Goal: Task Accomplishment & Management: Manage account settings

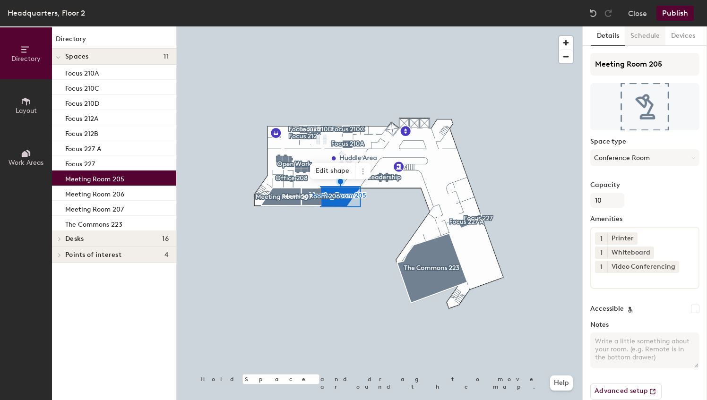
click at [643, 35] on button "Schedule" at bounding box center [644, 35] width 41 height 19
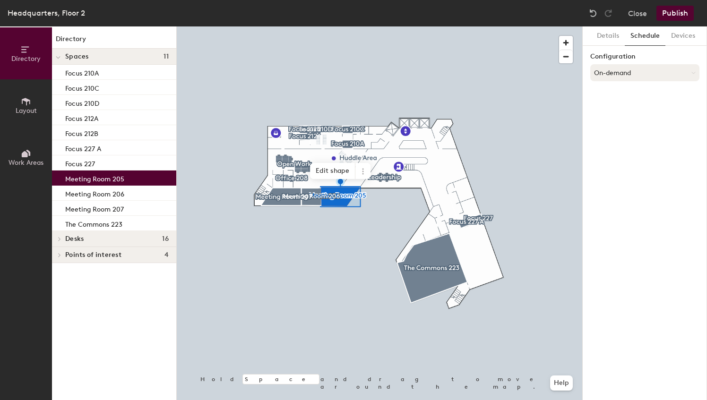
click at [627, 73] on button "On-demand" at bounding box center [644, 72] width 109 height 17
click at [621, 109] on div "Scheduled" at bounding box center [644, 110] width 108 height 14
click at [630, 94] on button "Select account" at bounding box center [644, 93] width 109 height 17
click at [628, 131] on div "Microsoft 365" at bounding box center [644, 131] width 108 height 14
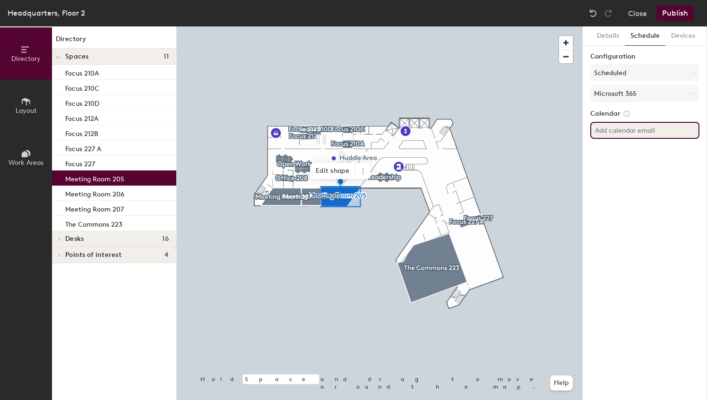
click at [631, 133] on input at bounding box center [644, 130] width 109 height 17
type input "[EMAIL_ADDRESS][DOMAIN_NAME]"
click at [672, 15] on button "Publish" at bounding box center [674, 13] width 37 height 15
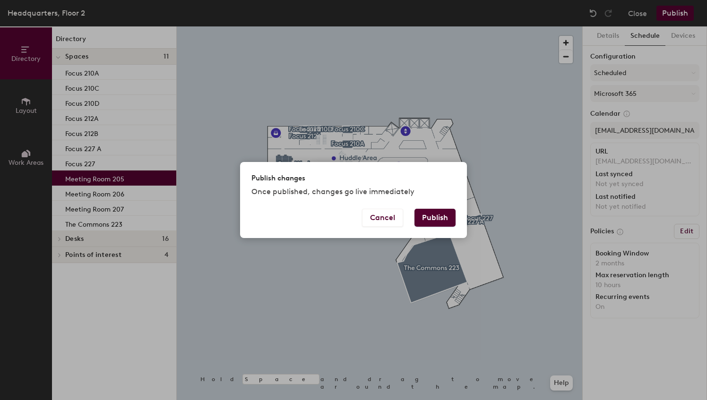
click at [448, 215] on button "Publish" at bounding box center [434, 218] width 41 height 18
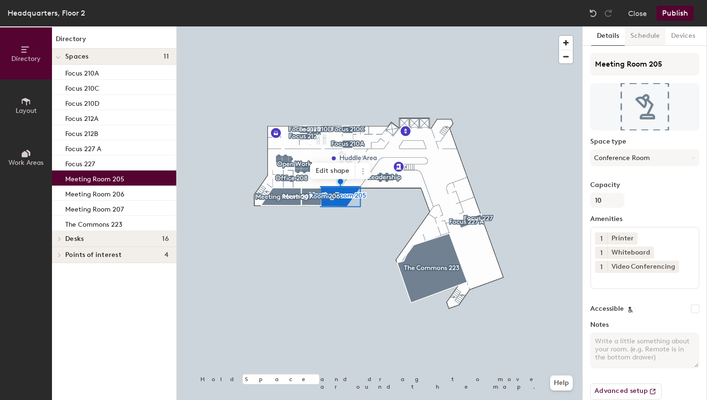
click at [642, 37] on button "Schedule" at bounding box center [644, 35] width 41 height 19
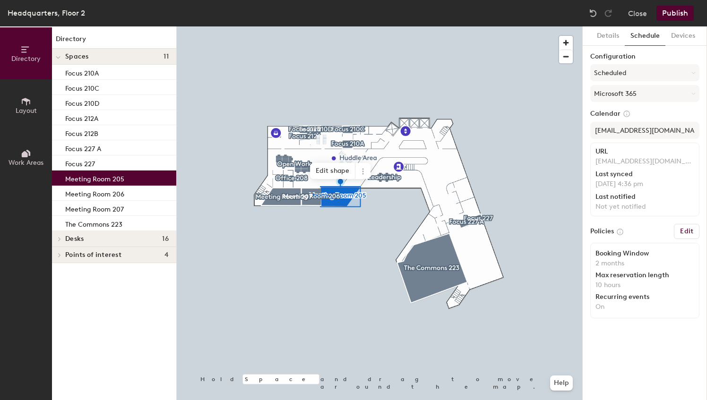
click at [683, 231] on h6 "Edit" at bounding box center [686, 232] width 13 height 8
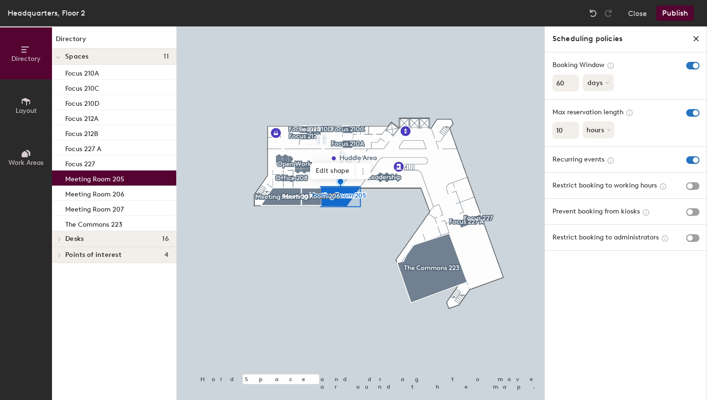
click at [604, 86] on button "days" at bounding box center [597, 82] width 31 height 17
click at [655, 126] on div "Max reservation length 10 hours" at bounding box center [626, 123] width 162 height 47
click at [606, 128] on button "hours" at bounding box center [599, 129] width 34 height 17
click at [603, 149] on div "months" at bounding box center [601, 152] width 37 height 14
click at [572, 130] on input "11" at bounding box center [565, 130] width 26 height 17
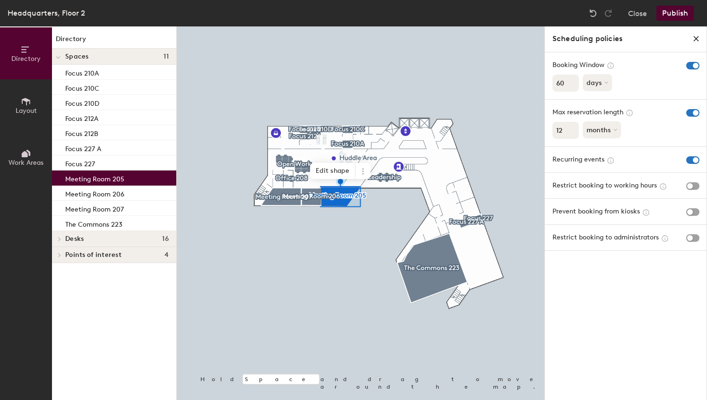
click at [570, 127] on input "12" at bounding box center [565, 130] width 26 height 17
click at [570, 127] on input "13" at bounding box center [565, 130] width 26 height 17
click at [570, 127] on input "14" at bounding box center [565, 130] width 26 height 17
click at [570, 127] on input "15" at bounding box center [565, 130] width 26 height 17
click at [570, 127] on input "16" at bounding box center [565, 130] width 26 height 17
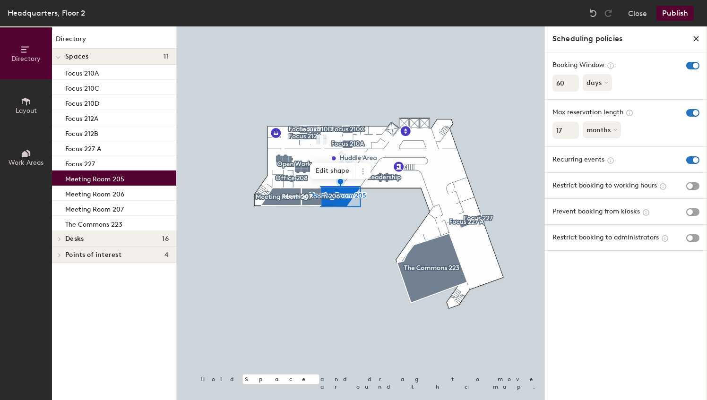
click at [570, 127] on input "17" at bounding box center [565, 130] width 26 height 17
click at [570, 127] on input "18" at bounding box center [565, 130] width 26 height 17
click at [570, 127] on input "19" at bounding box center [565, 130] width 26 height 17
click at [570, 127] on input "20" at bounding box center [565, 130] width 26 height 17
click at [570, 127] on input "21" at bounding box center [565, 130] width 26 height 17
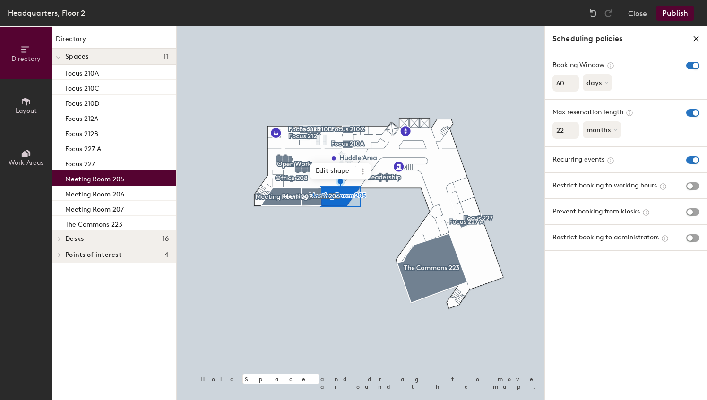
click at [570, 127] on input "22" at bounding box center [565, 130] width 26 height 17
click at [570, 127] on input "23" at bounding box center [565, 130] width 26 height 17
click at [570, 127] on input "24" at bounding box center [565, 130] width 26 height 17
click at [570, 127] on input "25" at bounding box center [565, 130] width 26 height 17
click at [570, 127] on input "26" at bounding box center [565, 130] width 26 height 17
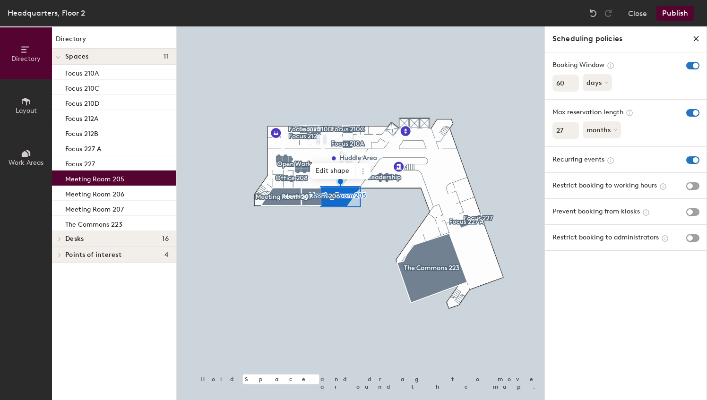
click at [570, 127] on input "27" at bounding box center [565, 130] width 26 height 17
click at [570, 127] on input "28" at bounding box center [565, 130] width 26 height 17
click at [570, 127] on input "29" at bounding box center [565, 130] width 26 height 17
click at [570, 127] on input "30" at bounding box center [565, 130] width 26 height 17
click at [570, 127] on input "31" at bounding box center [565, 130] width 26 height 17
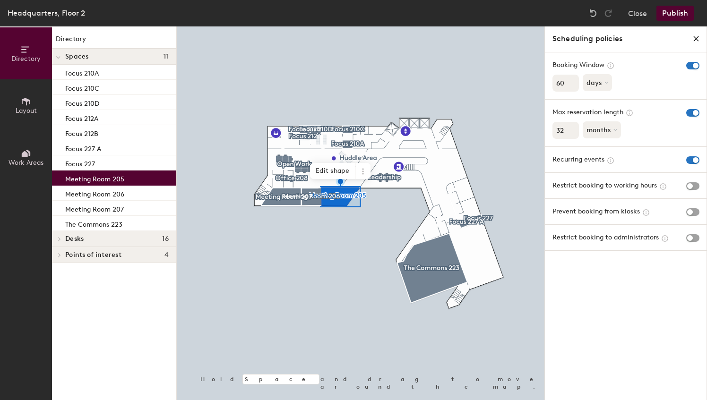
click at [570, 127] on input "32" at bounding box center [565, 130] width 26 height 17
click at [570, 127] on input "33" at bounding box center [565, 130] width 26 height 17
click at [570, 127] on input "34" at bounding box center [565, 130] width 26 height 17
click at [570, 127] on input "35" at bounding box center [565, 130] width 26 height 17
click at [570, 127] on input "36" at bounding box center [565, 130] width 26 height 17
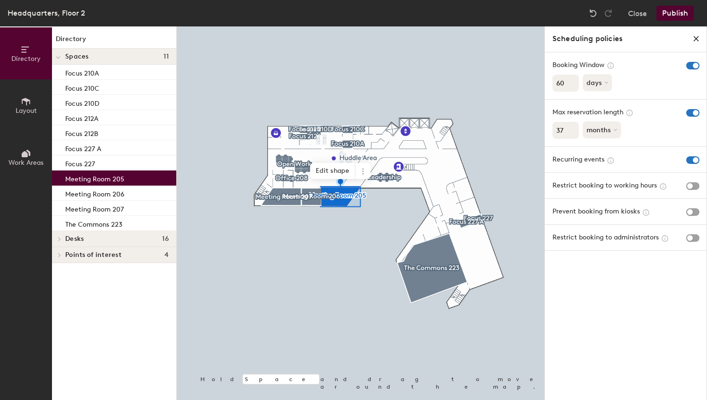
click at [570, 127] on input "37" at bounding box center [565, 130] width 26 height 17
click at [570, 127] on input "38" at bounding box center [565, 130] width 26 height 17
click at [570, 127] on input "39" at bounding box center [565, 130] width 26 height 17
click at [570, 127] on input "40" at bounding box center [565, 130] width 26 height 17
click at [570, 127] on input "41" at bounding box center [565, 130] width 26 height 17
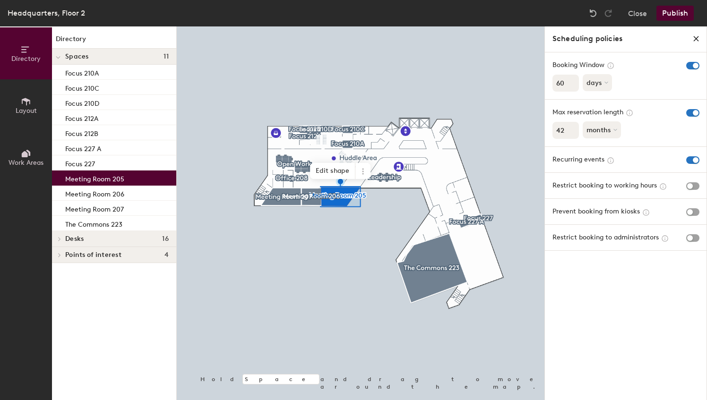
click at [570, 127] on input "42" at bounding box center [565, 130] width 26 height 17
click at [570, 127] on input "43" at bounding box center [565, 130] width 26 height 17
click at [570, 127] on input "44" at bounding box center [565, 130] width 26 height 17
click at [570, 127] on input "45" at bounding box center [565, 130] width 26 height 17
click at [570, 127] on input "46" at bounding box center [565, 130] width 26 height 17
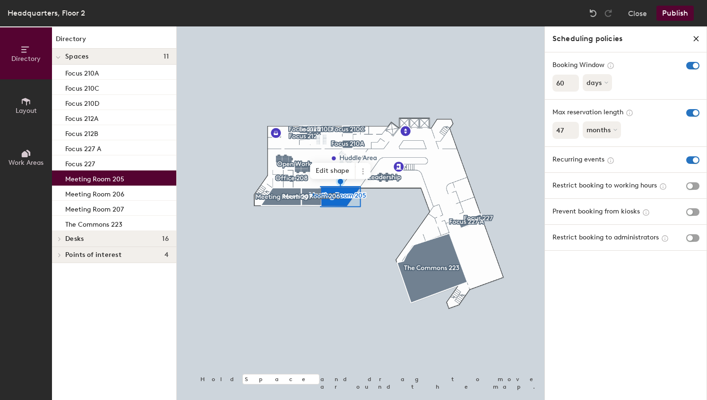
click at [570, 127] on input "47" at bounding box center [565, 130] width 26 height 17
type input "48"
click at [570, 127] on input "48" at bounding box center [565, 130] width 26 height 17
click at [627, 305] on div "Scheduling policies Booking Window 60 days Max reservation length 48 months Rec…" at bounding box center [625, 213] width 162 height 374
click at [690, 67] on span "button" at bounding box center [692, 66] width 13 height 8
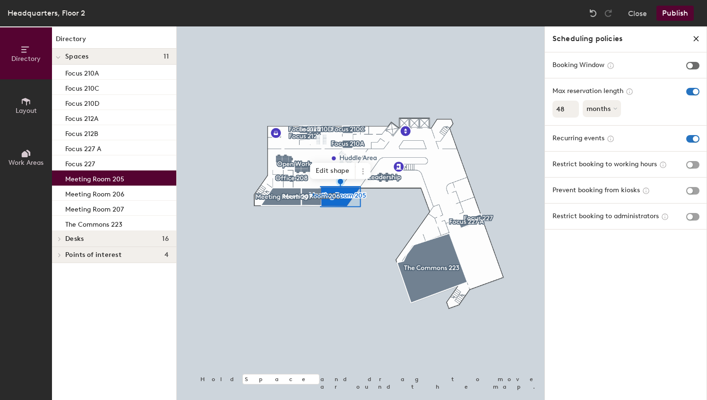
click at [694, 65] on span "button" at bounding box center [692, 66] width 13 height 8
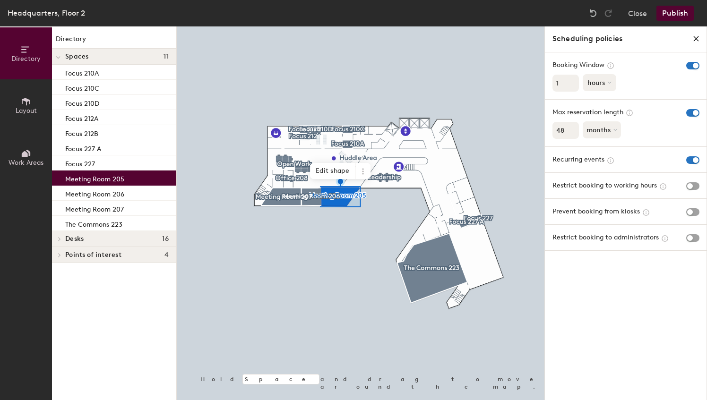
click at [604, 79] on button "hours" at bounding box center [599, 82] width 34 height 17
click at [602, 106] on div "months" at bounding box center [601, 104] width 37 height 14
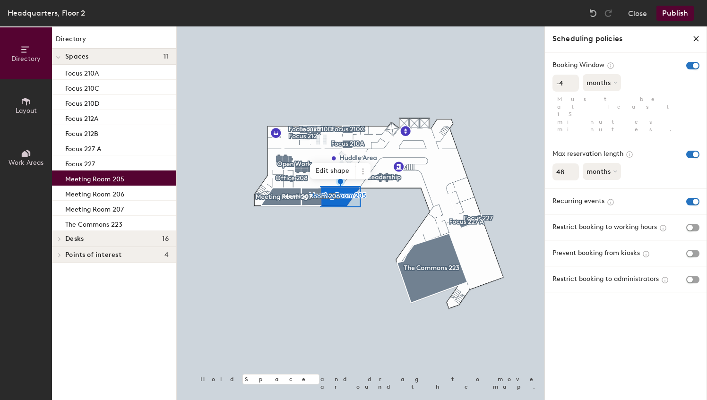
click at [568, 85] on input "-4" at bounding box center [565, 83] width 26 height 17
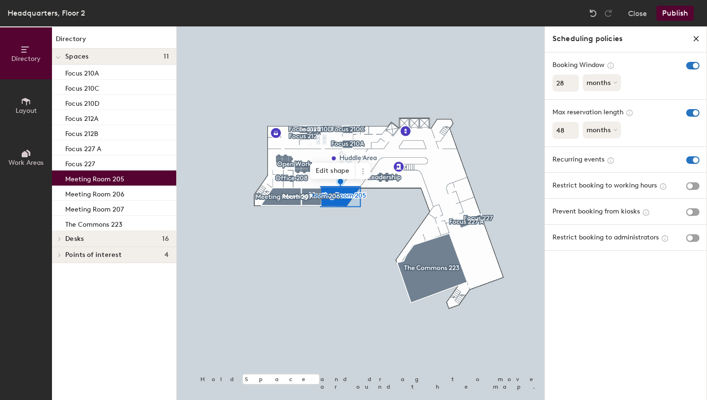
click at [571, 81] on input "28" at bounding box center [565, 83] width 26 height 17
click at [571, 81] on input "29" at bounding box center [565, 83] width 26 height 17
click at [571, 81] on input "30" at bounding box center [565, 83] width 26 height 17
click at [571, 81] on input "31" at bounding box center [565, 83] width 26 height 17
click at [571, 81] on input "32" at bounding box center [565, 83] width 26 height 17
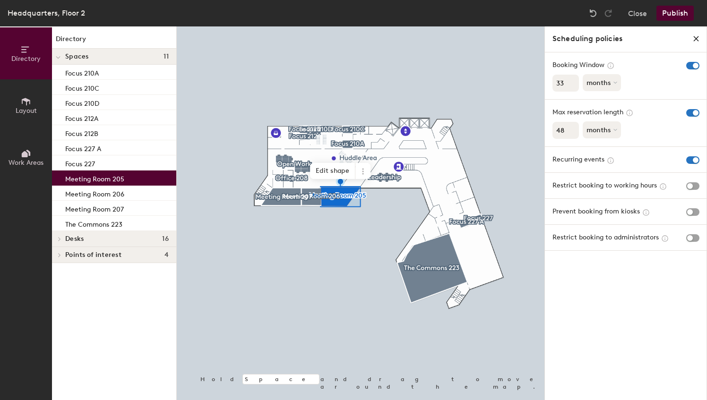
click at [571, 81] on input "33" at bounding box center [565, 83] width 26 height 17
click at [571, 81] on input "34" at bounding box center [565, 83] width 26 height 17
click at [571, 81] on input "35" at bounding box center [565, 83] width 26 height 17
click at [571, 81] on input "36" at bounding box center [565, 83] width 26 height 17
click at [571, 81] on input "37" at bounding box center [565, 83] width 26 height 17
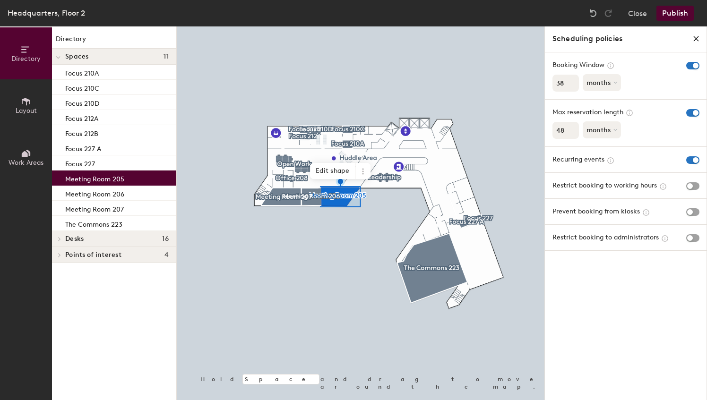
click at [571, 81] on input "38" at bounding box center [565, 83] width 26 height 17
click at [571, 81] on input "39" at bounding box center [565, 83] width 26 height 17
click at [571, 81] on input "40" at bounding box center [565, 83] width 26 height 17
click at [571, 81] on input "41" at bounding box center [565, 83] width 26 height 17
click at [571, 81] on input "42" at bounding box center [565, 83] width 26 height 17
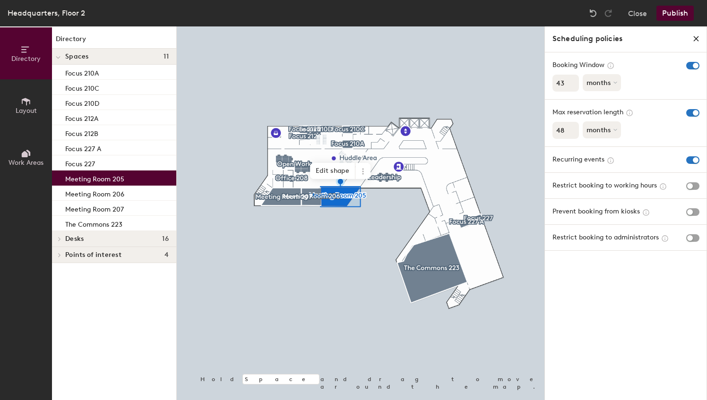
click at [571, 81] on input "43" at bounding box center [565, 83] width 26 height 17
click at [571, 81] on input "44" at bounding box center [565, 83] width 26 height 17
click at [571, 81] on input "45" at bounding box center [565, 83] width 26 height 17
click at [571, 81] on input "46" at bounding box center [565, 83] width 26 height 17
click at [571, 81] on input "47" at bounding box center [565, 83] width 26 height 17
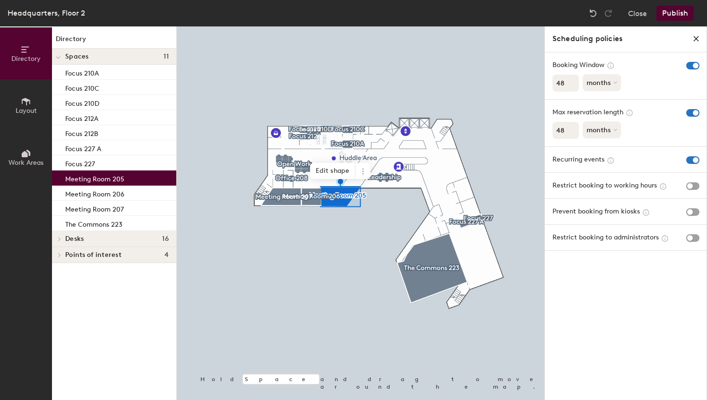
type input "48"
click at [571, 81] on input "48" at bounding box center [565, 83] width 26 height 17
click at [688, 112] on span "button" at bounding box center [692, 113] width 13 height 8
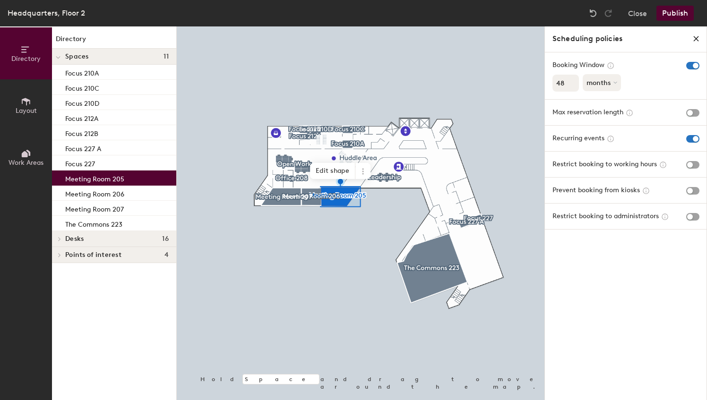
click at [674, 12] on button "Publish" at bounding box center [674, 13] width 37 height 15
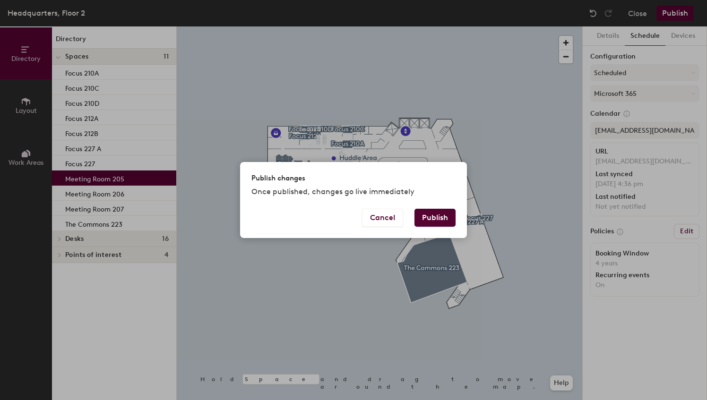
click at [442, 215] on button "Publish" at bounding box center [434, 218] width 41 height 18
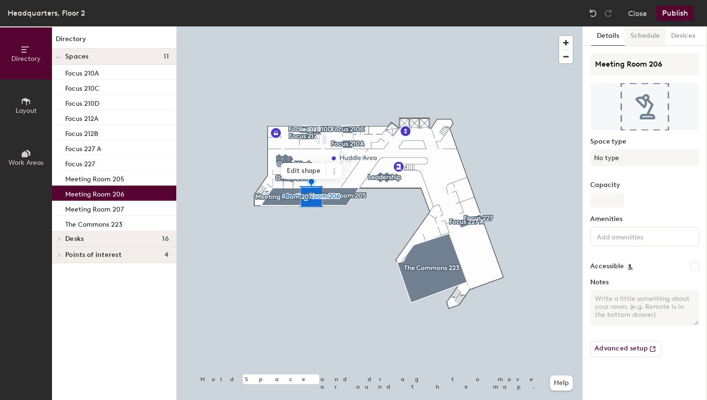
click at [647, 29] on button "Schedule" at bounding box center [644, 35] width 41 height 19
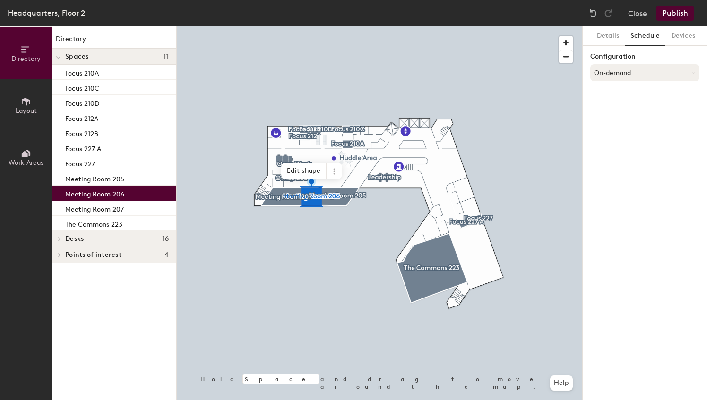
click at [641, 68] on button "On-demand" at bounding box center [644, 72] width 109 height 17
click at [619, 108] on div "Scheduled" at bounding box center [644, 110] width 108 height 14
click at [659, 98] on button "Select account" at bounding box center [644, 93] width 109 height 17
click at [635, 128] on div "Microsoft 365" at bounding box center [644, 131] width 108 height 14
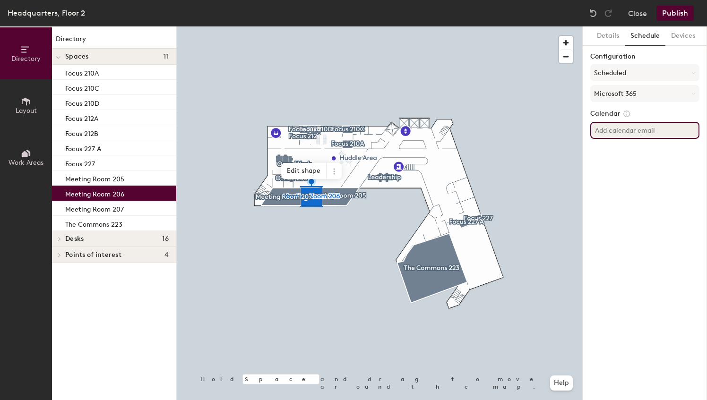
click at [628, 133] on input at bounding box center [644, 130] width 109 height 17
type input "meetingroom206@aia.org"
click at [632, 188] on div "Details Schedule Devices Configuration Scheduled Microsoft 365 Calendar meeting…" at bounding box center [644, 213] width 124 height 374
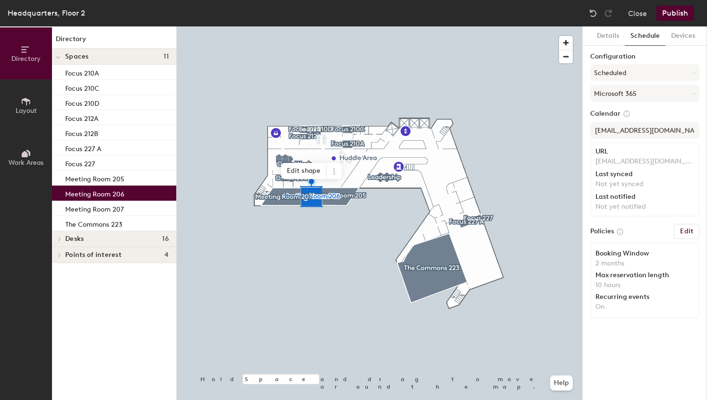
click at [684, 229] on h6 "Edit" at bounding box center [686, 232] width 13 height 8
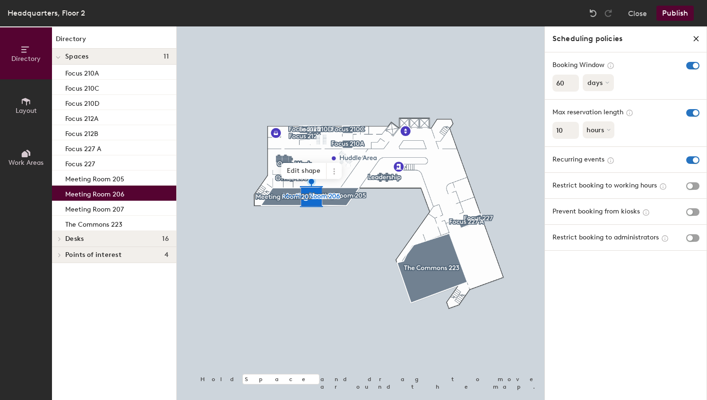
click at [606, 83] on icon at bounding box center [607, 83] width 4 height 4
click at [602, 102] on div "months" at bounding box center [601, 104] width 37 height 14
click at [571, 86] on input "59" at bounding box center [565, 83] width 26 height 17
click at [571, 86] on input "58" at bounding box center [565, 83] width 26 height 17
click at [571, 86] on input "57" at bounding box center [565, 83] width 26 height 17
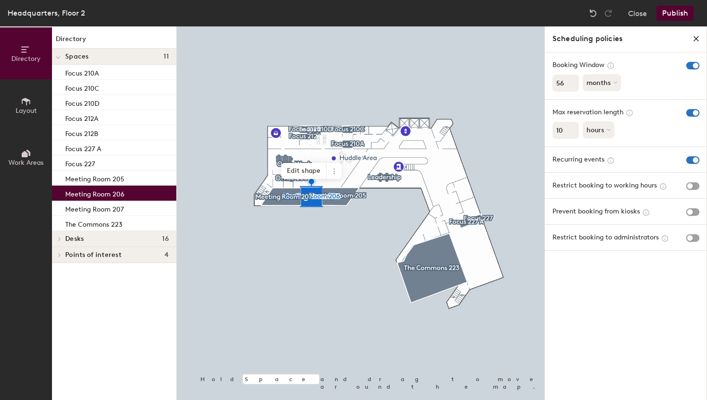
click at [571, 86] on input "56" at bounding box center [565, 83] width 26 height 17
click at [571, 86] on input "55" at bounding box center [565, 83] width 26 height 17
click at [571, 86] on input "54" at bounding box center [565, 83] width 26 height 17
click at [571, 86] on input "53" at bounding box center [565, 83] width 26 height 17
click at [571, 86] on input "52" at bounding box center [565, 83] width 26 height 17
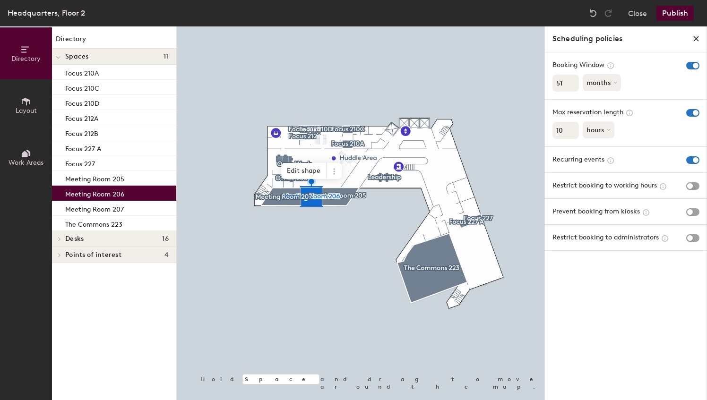
click at [571, 86] on input "51" at bounding box center [565, 83] width 26 height 17
click at [571, 86] on input "50" at bounding box center [565, 83] width 26 height 17
click at [571, 86] on input "49" at bounding box center [565, 83] width 26 height 17
type input "48"
click at [571, 86] on input "48" at bounding box center [565, 83] width 26 height 17
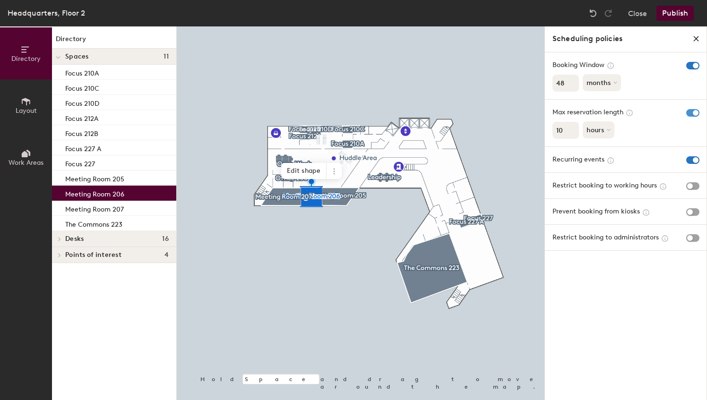
click at [688, 112] on span "button" at bounding box center [692, 113] width 13 height 8
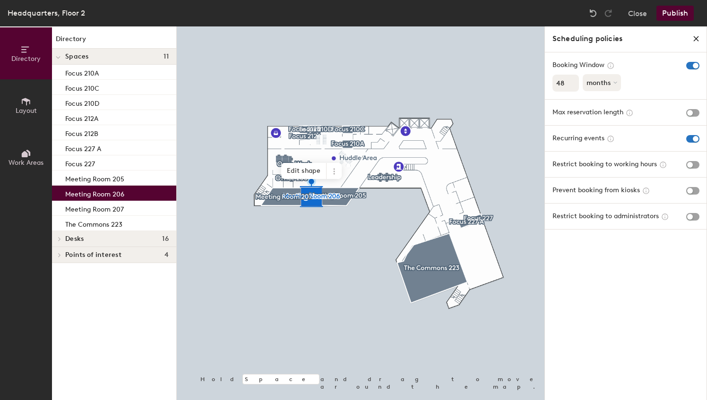
click at [669, 12] on button "Publish" at bounding box center [674, 13] width 37 height 15
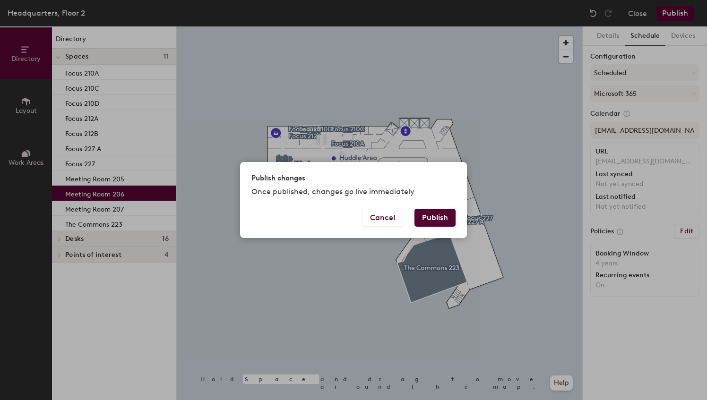
click at [432, 223] on button "Publish" at bounding box center [434, 218] width 41 height 18
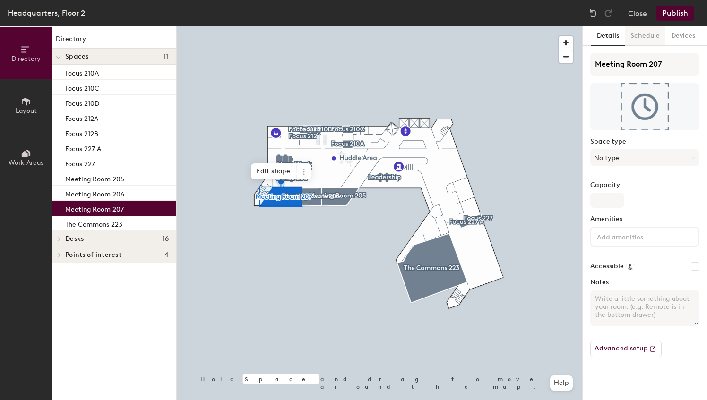
click at [645, 36] on button "Schedule" at bounding box center [644, 35] width 41 height 19
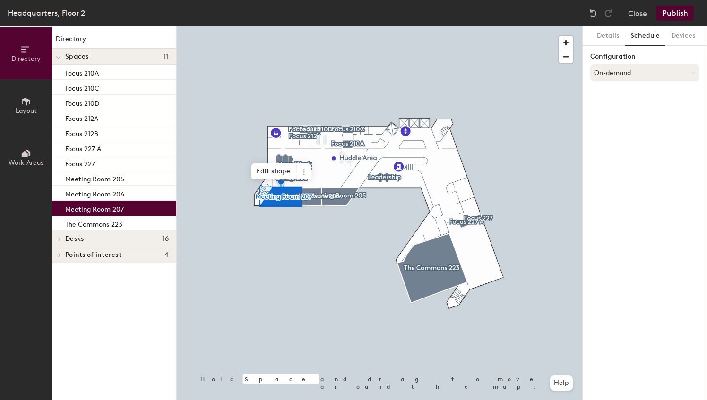
click at [620, 75] on button "On-demand" at bounding box center [644, 72] width 109 height 17
click at [617, 111] on div "Scheduled" at bounding box center [644, 110] width 108 height 14
click at [633, 98] on button "Select account" at bounding box center [644, 93] width 109 height 17
click at [621, 134] on div "Microsoft 365" at bounding box center [644, 131] width 108 height 14
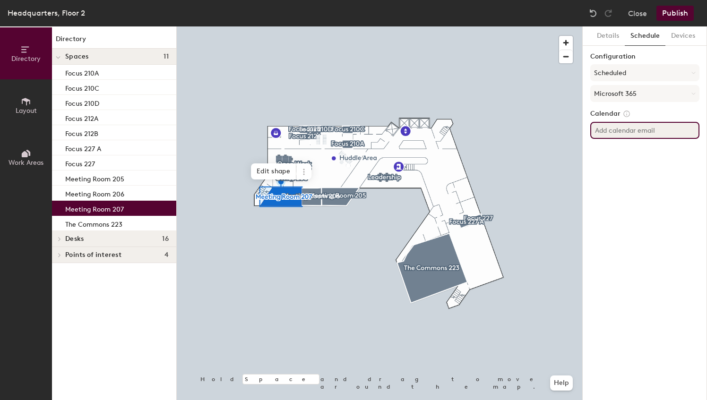
click at [637, 128] on input at bounding box center [644, 130] width 109 height 17
type input "meetingroom207@aia.org"
click at [658, 194] on div "Details Schedule Devices Configuration Scheduled Microsoft 365 Calendar meeting…" at bounding box center [644, 213] width 124 height 374
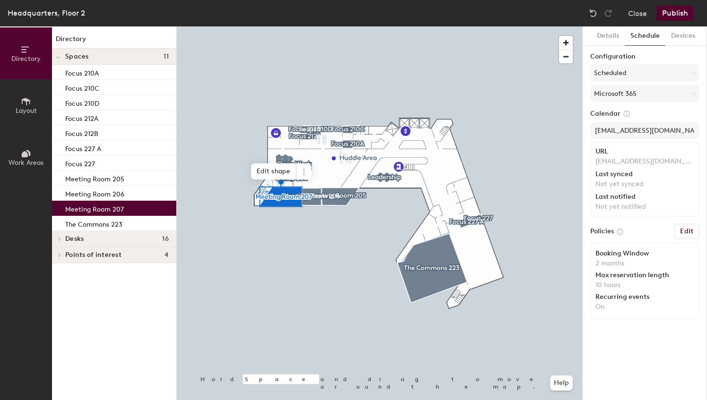
click at [685, 232] on h6 "Edit" at bounding box center [686, 232] width 13 height 8
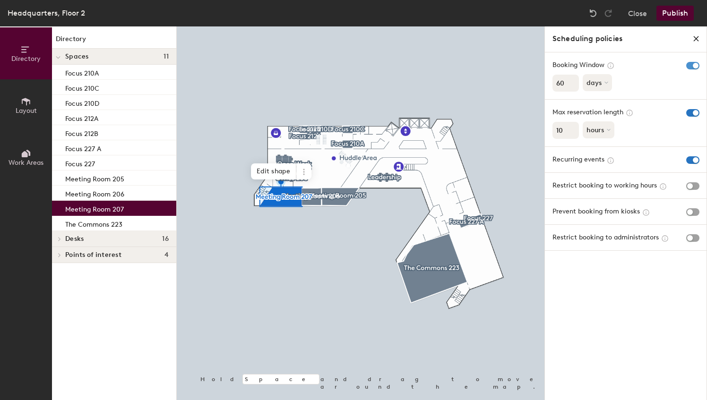
click at [690, 64] on span "button" at bounding box center [692, 66] width 13 height 8
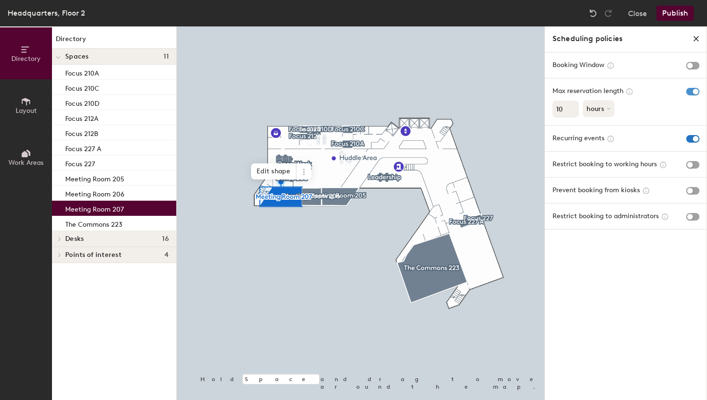
click at [691, 93] on span "button" at bounding box center [692, 92] width 13 height 8
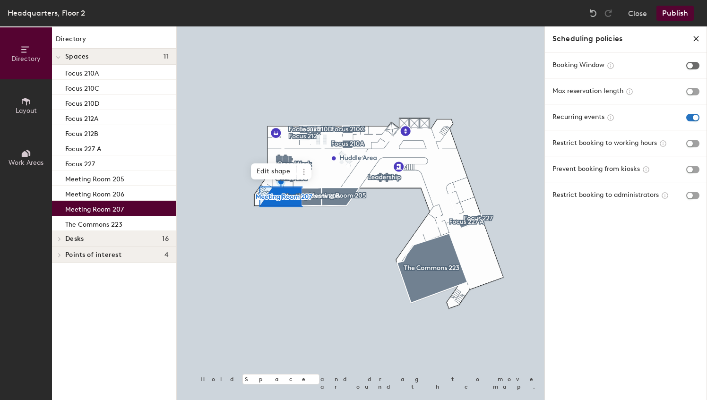
click at [694, 67] on span "button" at bounding box center [692, 66] width 13 height 8
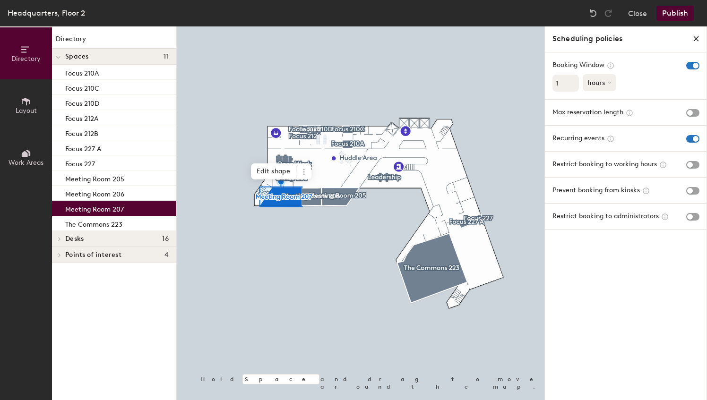
click at [609, 82] on icon at bounding box center [609, 83] width 4 height 4
click at [602, 105] on div "months" at bounding box center [601, 104] width 37 height 14
click at [566, 83] on input "1" at bounding box center [565, 83] width 26 height 17
click at [571, 82] on input "46" at bounding box center [565, 83] width 26 height 17
click at [571, 82] on input "47" at bounding box center [565, 83] width 26 height 17
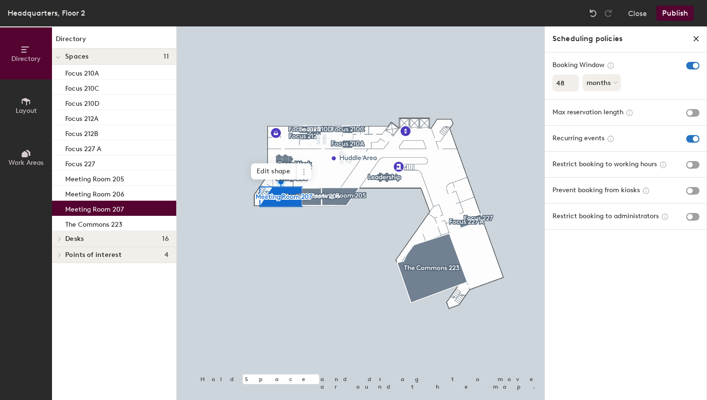
type input "48"
click at [571, 82] on input "48" at bounding box center [565, 83] width 26 height 17
click at [624, 276] on div "Scheduling policies Booking Window 48 months Max reservation length Recurring e…" at bounding box center [625, 213] width 162 height 374
click at [673, 12] on button "Publish" at bounding box center [674, 13] width 37 height 15
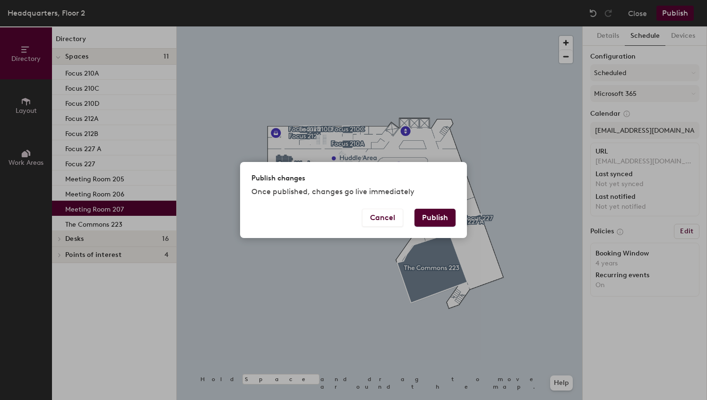
click at [440, 218] on button "Publish" at bounding box center [434, 218] width 41 height 18
